Goal: Communication & Community: Answer question/provide support

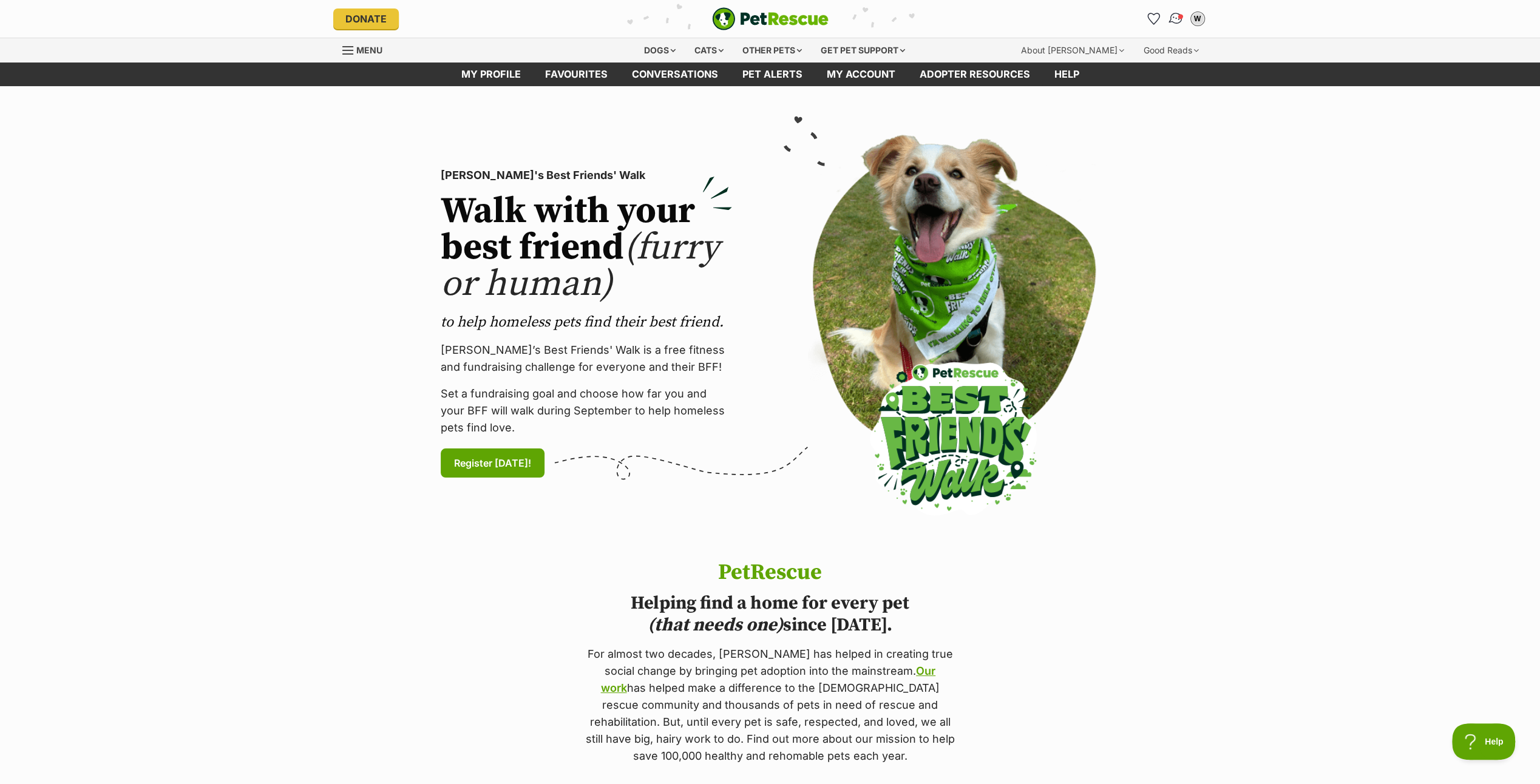
click at [1174, 15] on img "Conversations" at bounding box center [1176, 19] width 17 height 16
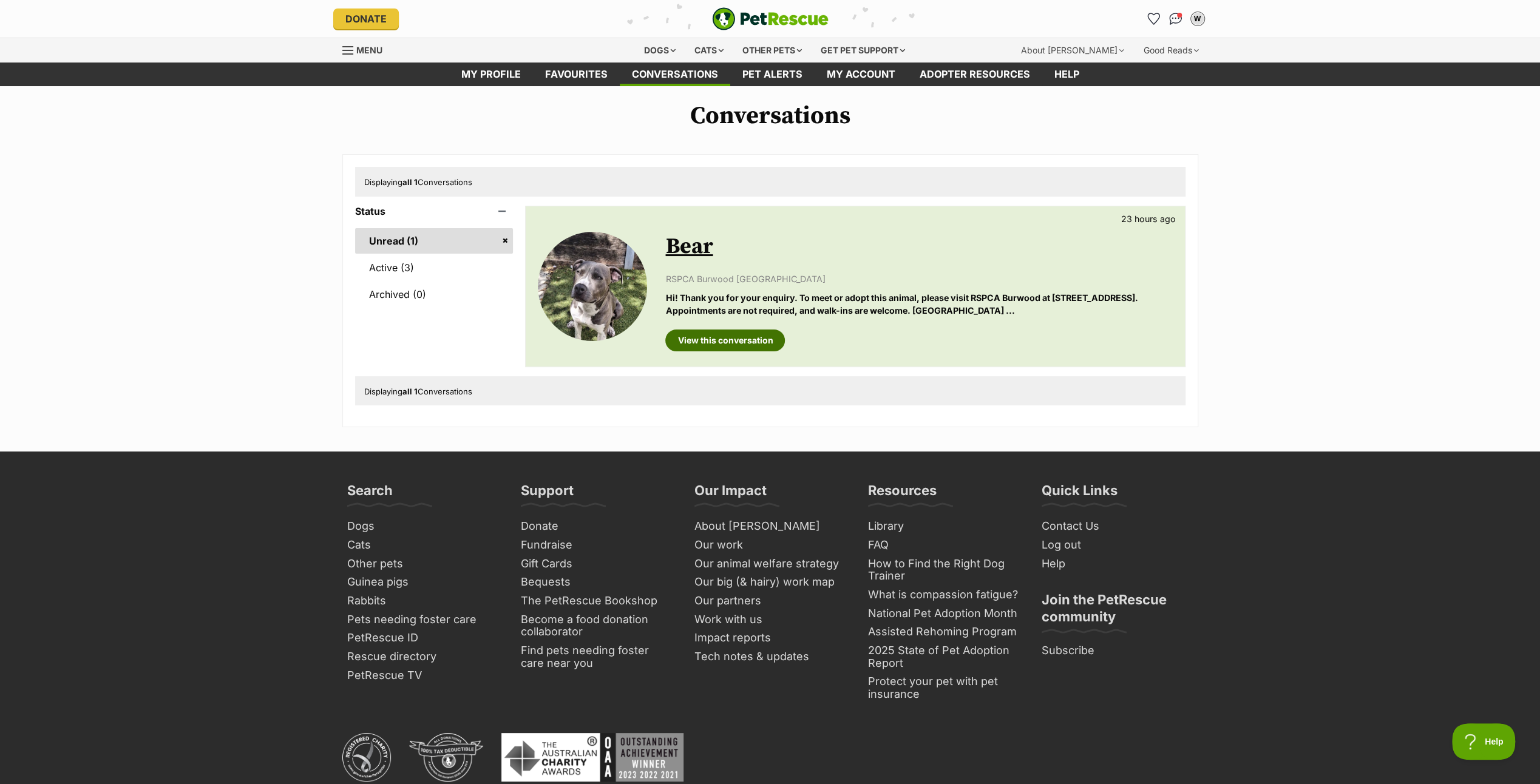
click at [722, 336] on link "View this conversation" at bounding box center [725, 341] width 120 height 22
